Goal: Use online tool/utility: Utilize a website feature to perform a specific function

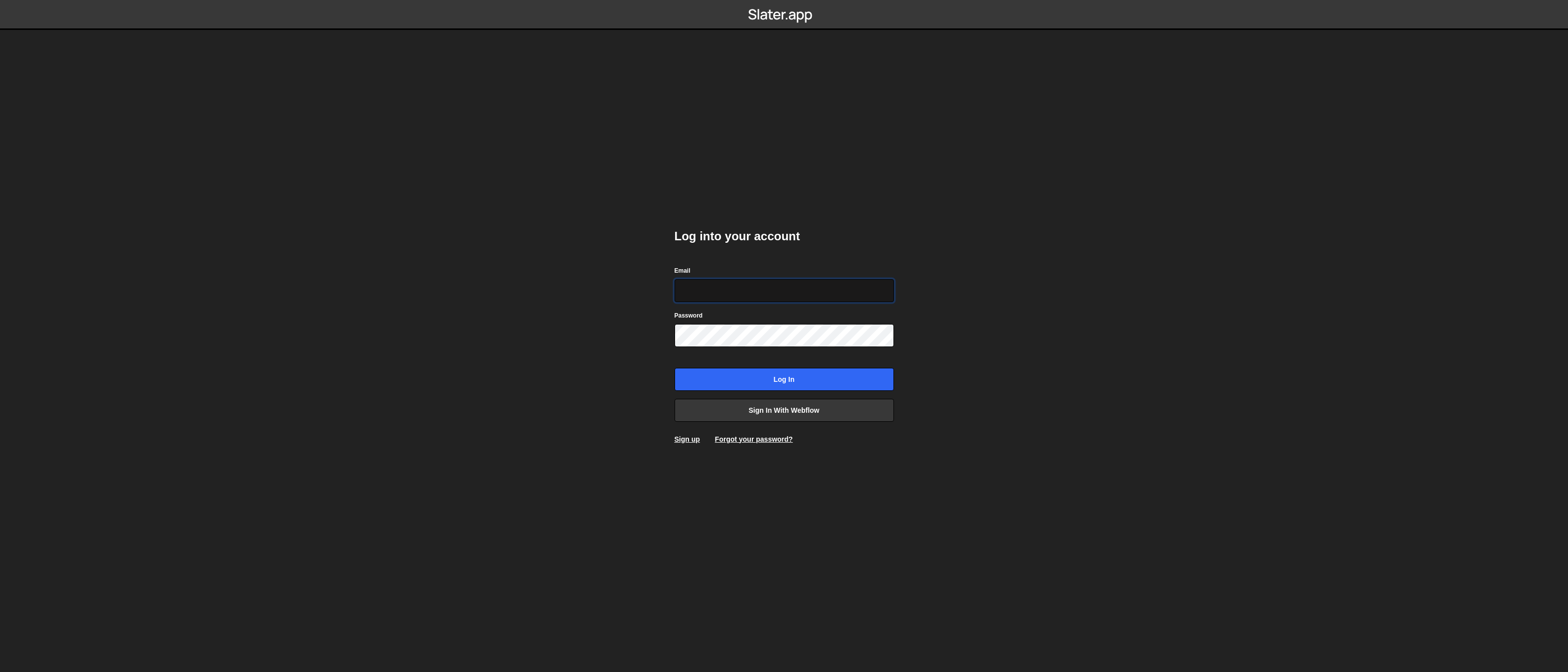
type input "jerome@slidor.fr"
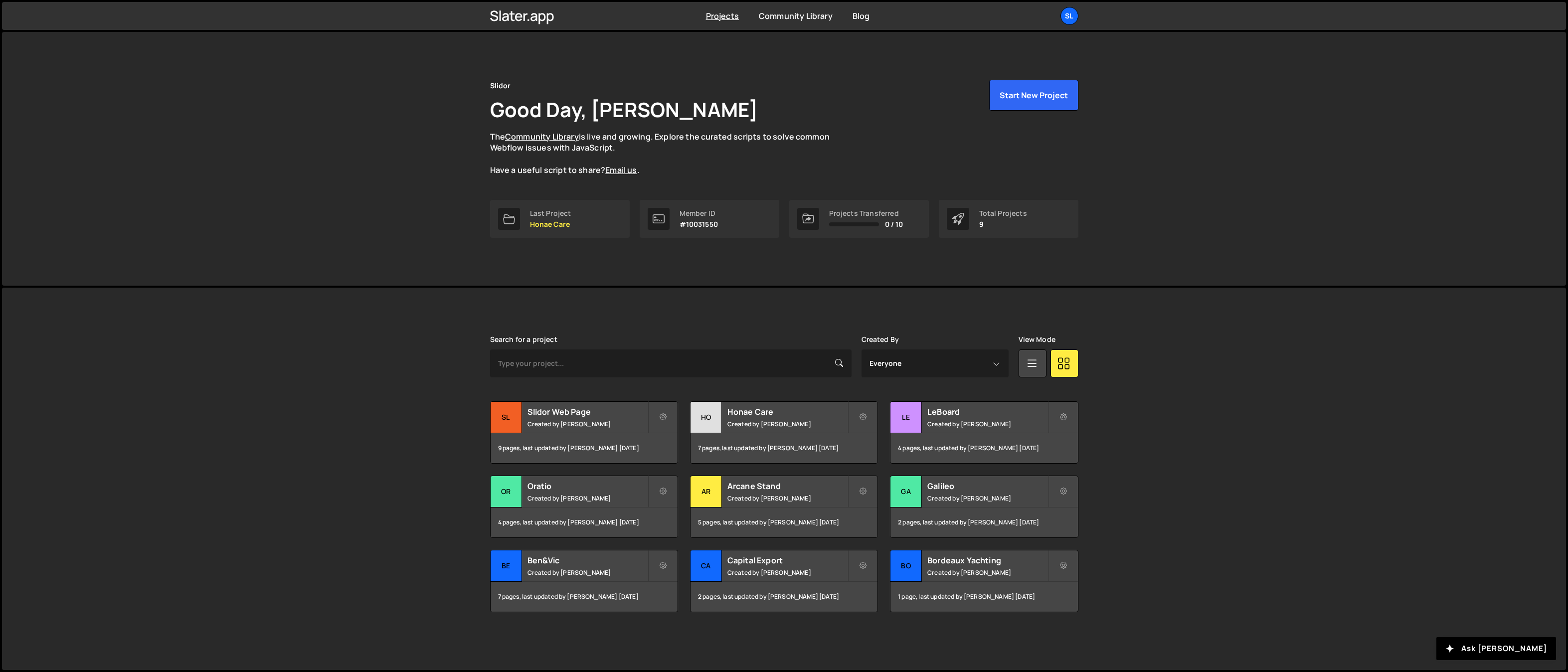
click at [409, 390] on div "[PERSON_NAME] is designed for desktop use. Please use a larger screen to access…" at bounding box center [784, 479] width 1564 height 383
click at [569, 415] on h2 "Slidor Web Page" at bounding box center [587, 412] width 120 height 11
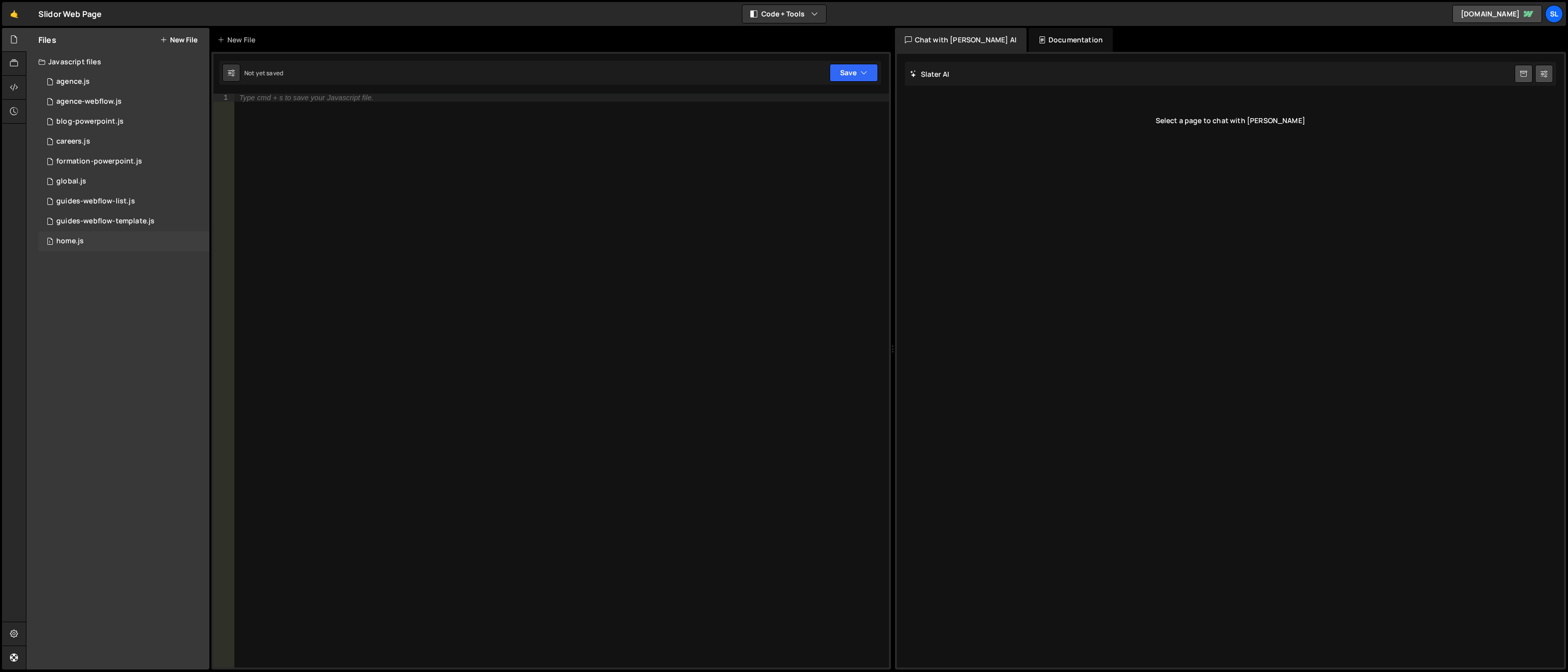
click at [114, 241] on div "1 home.js 0" at bounding box center [124, 241] width 171 height 20
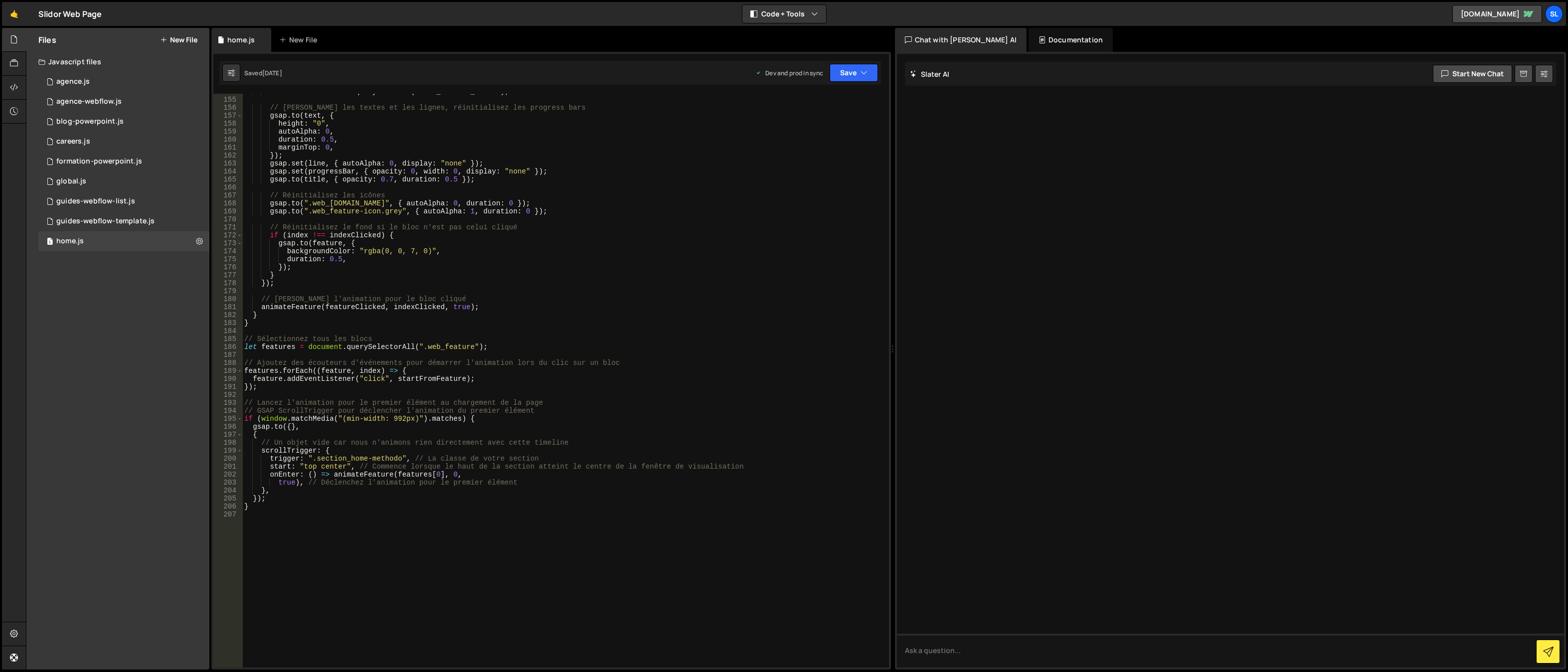
scroll to position [1136, 0]
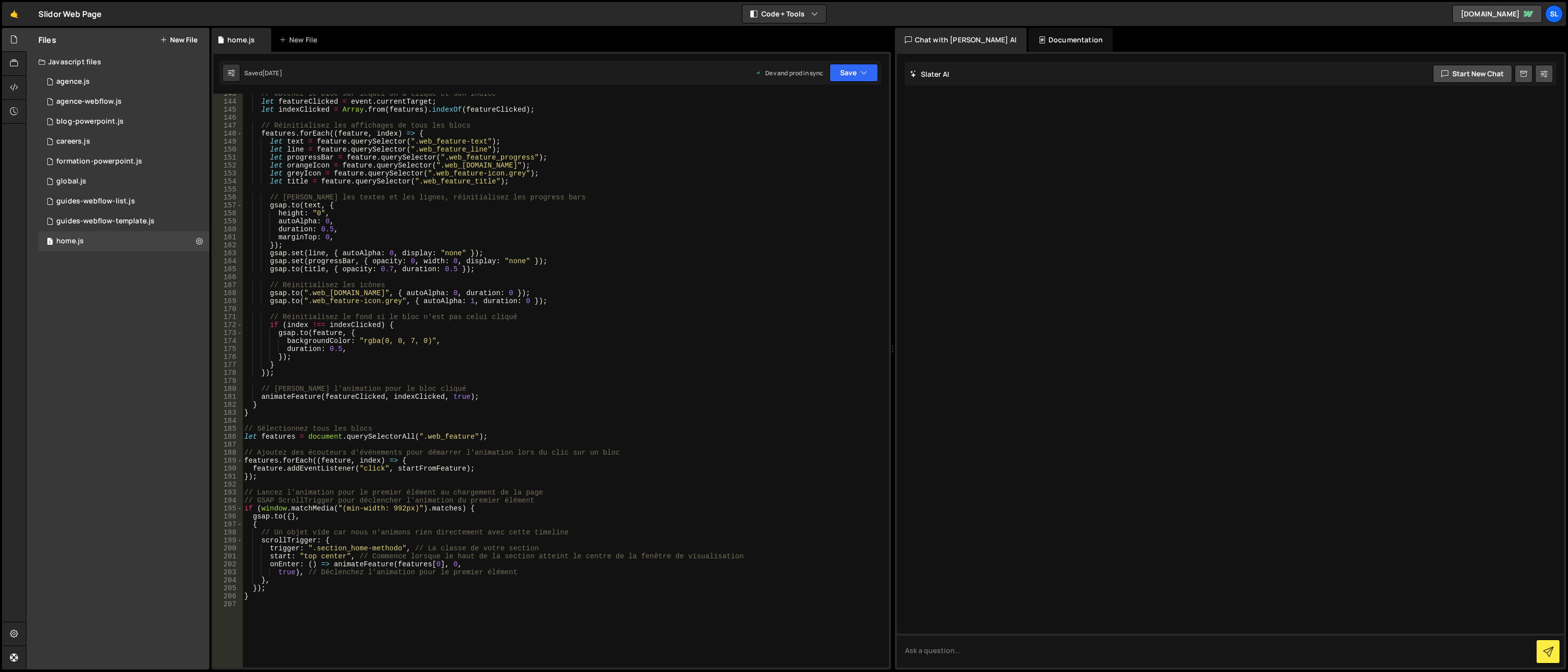
type textarea "gsap.to(feature, {"
click at [493, 334] on div "// Obtenez le bloc sur lequel on a cliqué et son indice let featureClicked = ev…" at bounding box center [563, 384] width 642 height 589
type input "der"
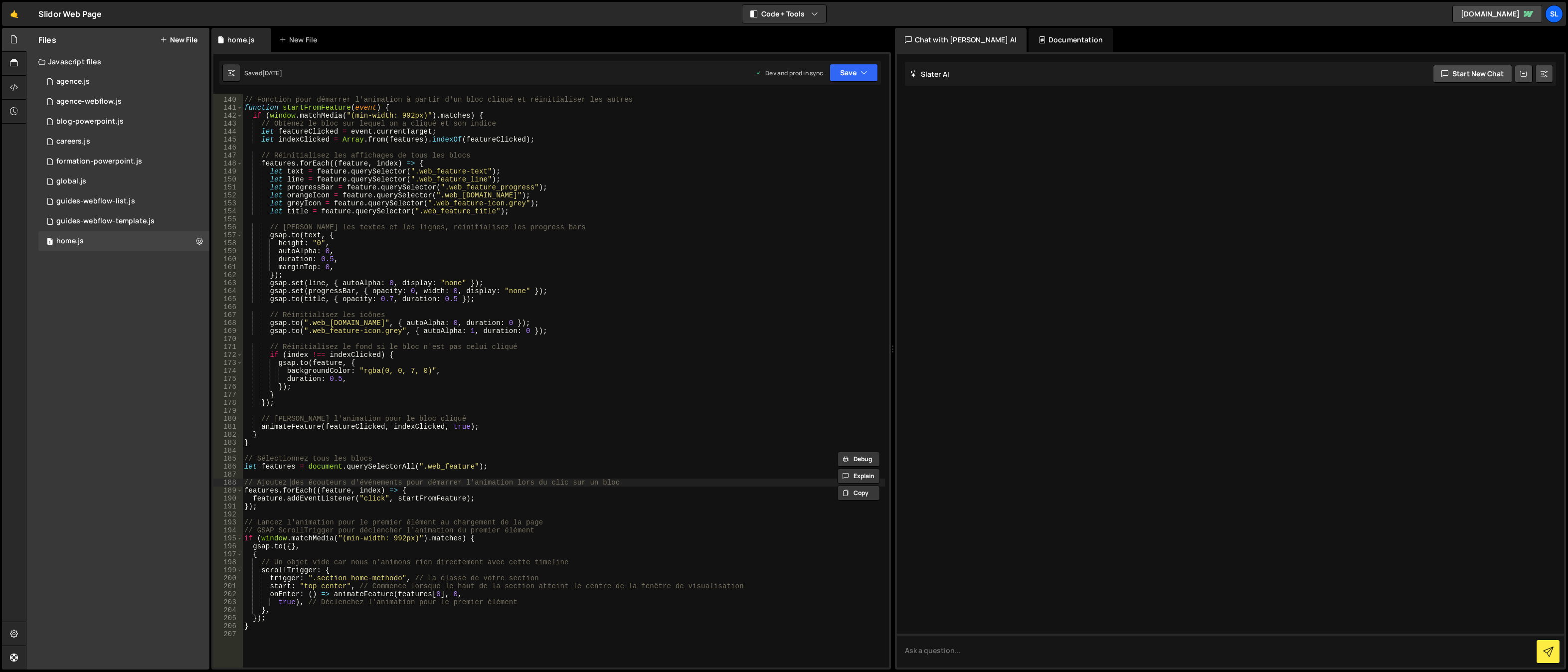
scroll to position [1106, 0]
type textarea "gsap.to(title, { opacity: 0.7, duration: 0.5 });"
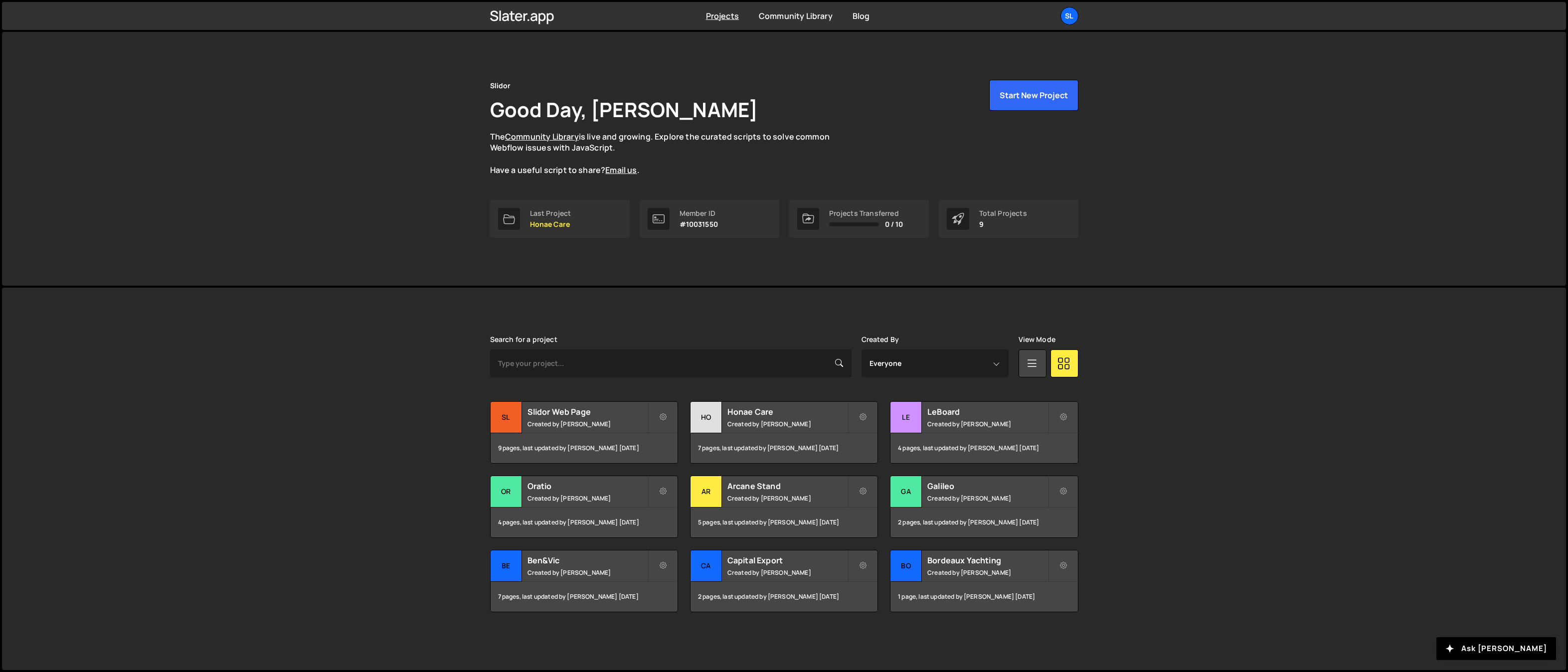
drag, startPoint x: 179, startPoint y: 342, endPoint x: 201, endPoint y: 348, distance: 22.8
click at [179, 342] on div "Slater is designed for desktop use. Please use a larger screen to access the fu…" at bounding box center [784, 479] width 1564 height 383
click at [310, 252] on div "Slidor Good Day, Jérôme Bestel The Community Library is live and growing. Explo…" at bounding box center [784, 159] width 1564 height 254
